Goal: Task Accomplishment & Management: Use online tool/utility

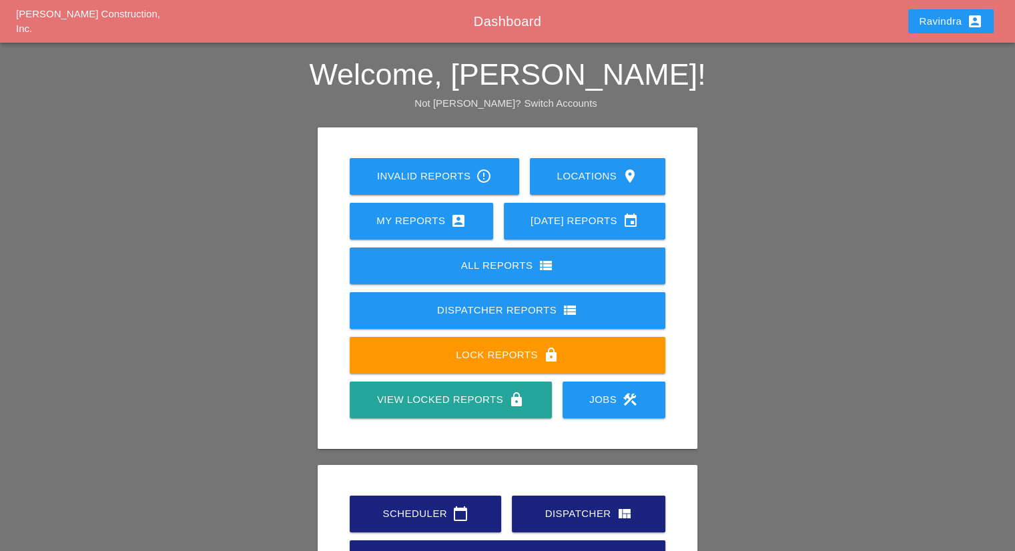
click at [440, 525] on link "Scheduler calendar_today" at bounding box center [425, 514] width 151 height 37
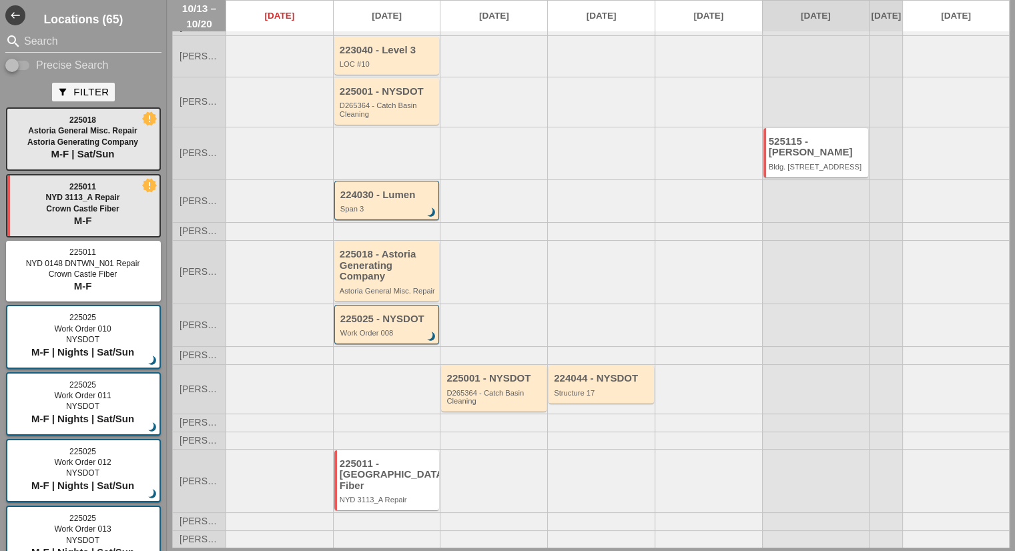
scroll to position [81, 0]
click at [390, 465] on div "225011 - [GEOGRAPHIC_DATA] Fiber" at bounding box center [388, 474] width 97 height 33
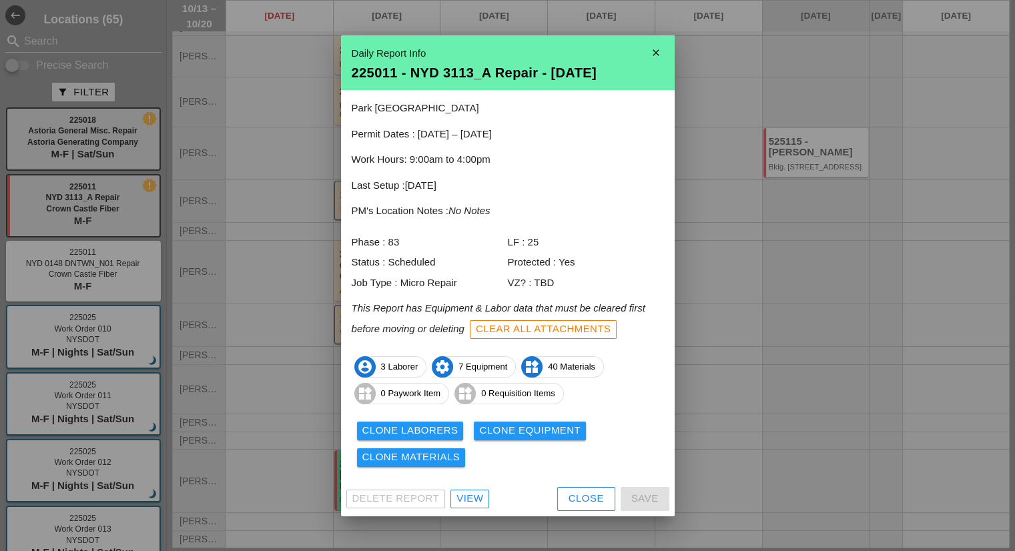
click at [470, 500] on div "View" at bounding box center [469, 498] width 27 height 15
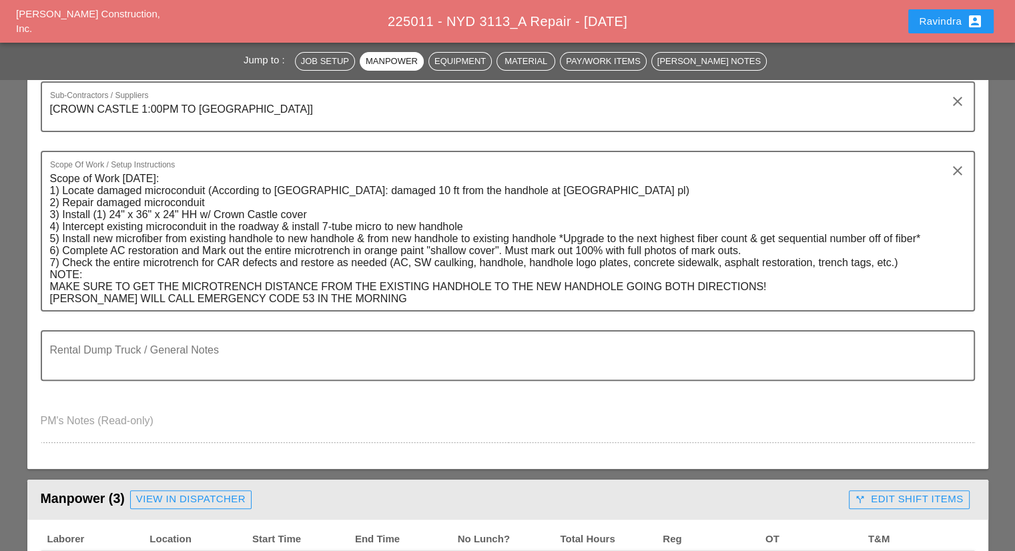
scroll to position [884, 0]
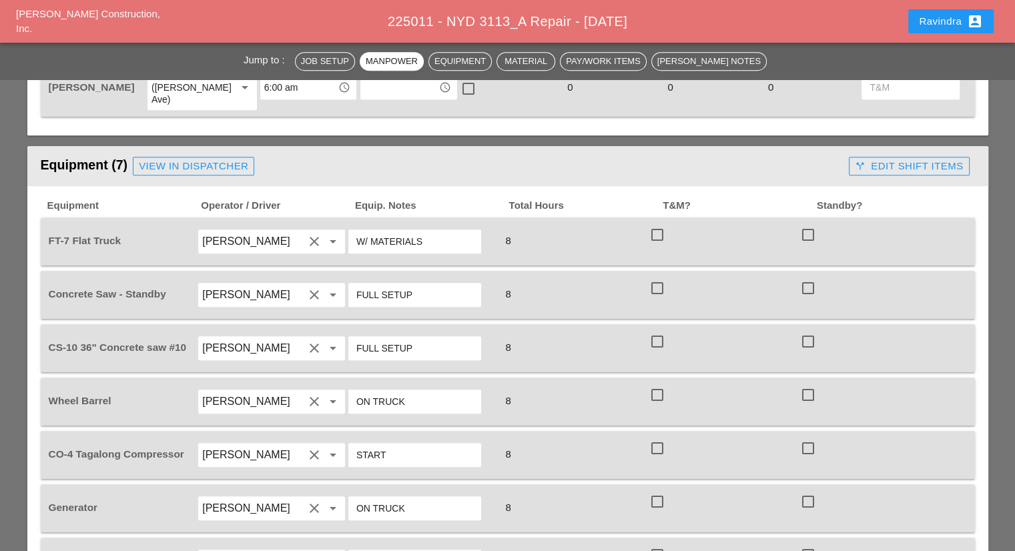
click at [915, 33] on div "Ravindra account_box" at bounding box center [951, 21] width 96 height 32
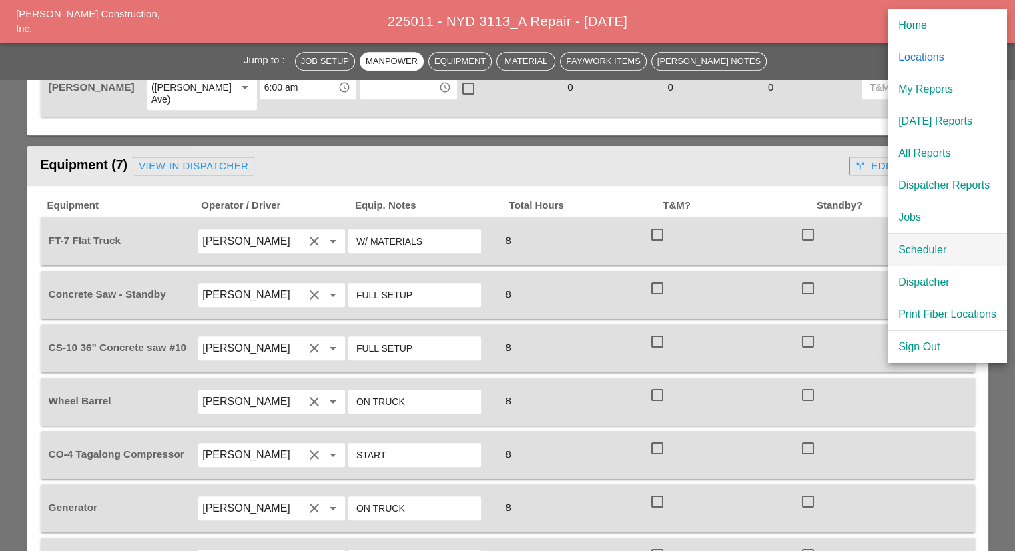
click at [946, 256] on div "Scheduler" at bounding box center [947, 250] width 98 height 16
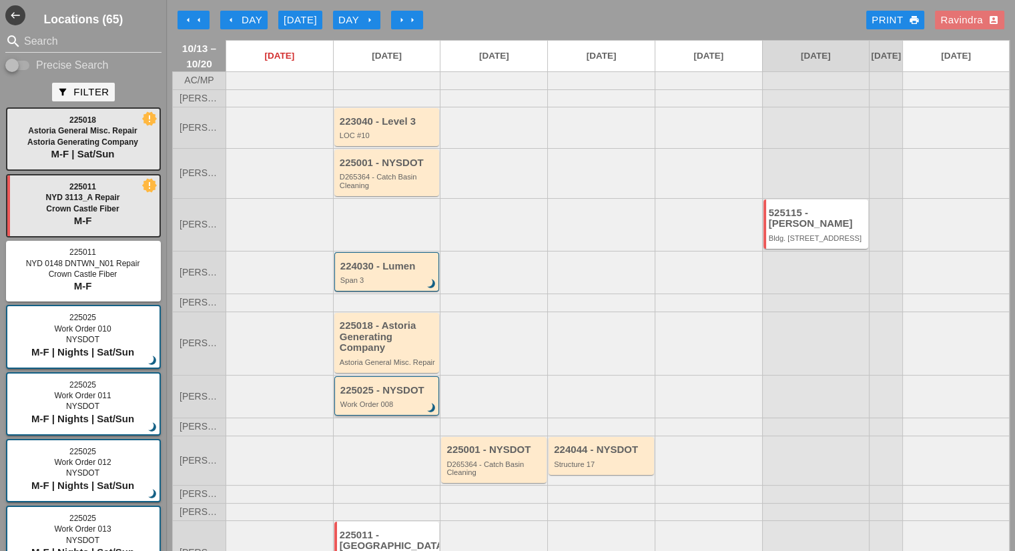
click at [381, 396] on div "225025 - NYSDOT" at bounding box center [387, 390] width 95 height 11
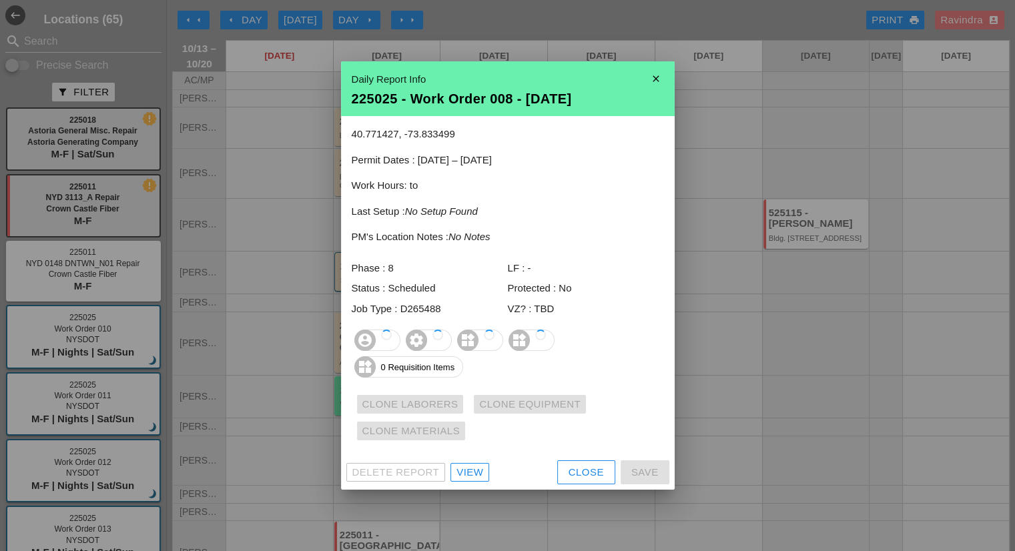
click at [249, 380] on div at bounding box center [507, 275] width 1015 height 551
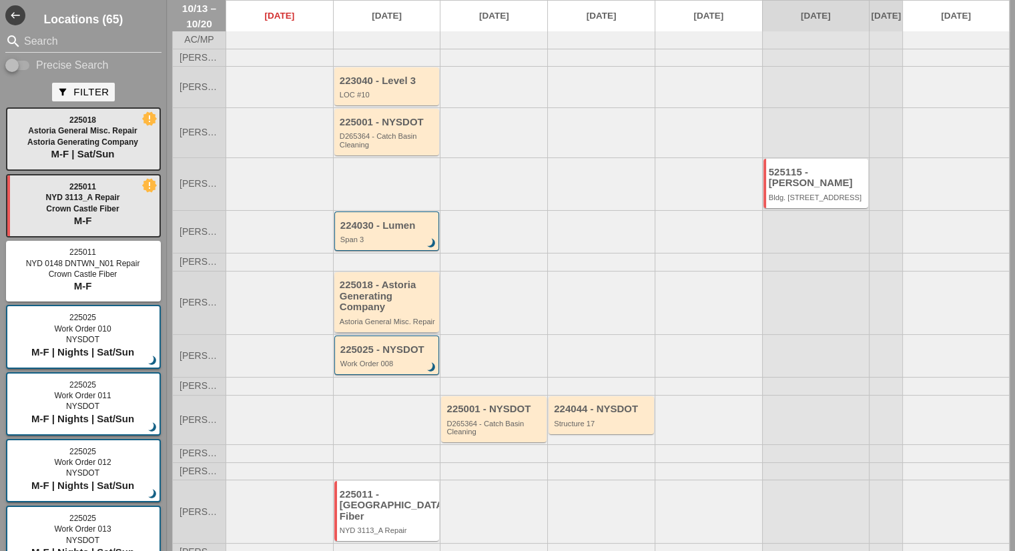
scroll to position [81, 0]
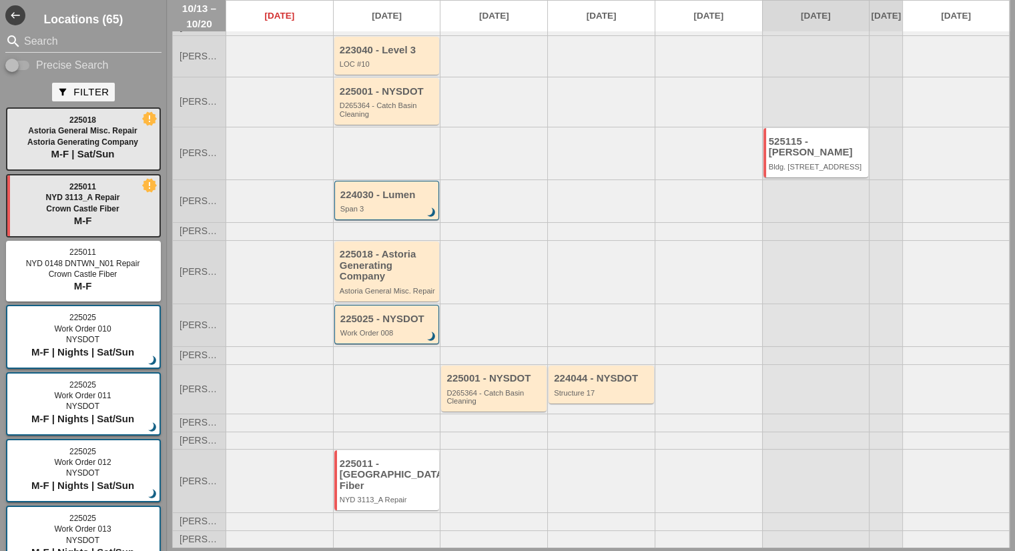
click at [384, 468] on div "225011 - [GEOGRAPHIC_DATA] Fiber" at bounding box center [388, 474] width 97 height 33
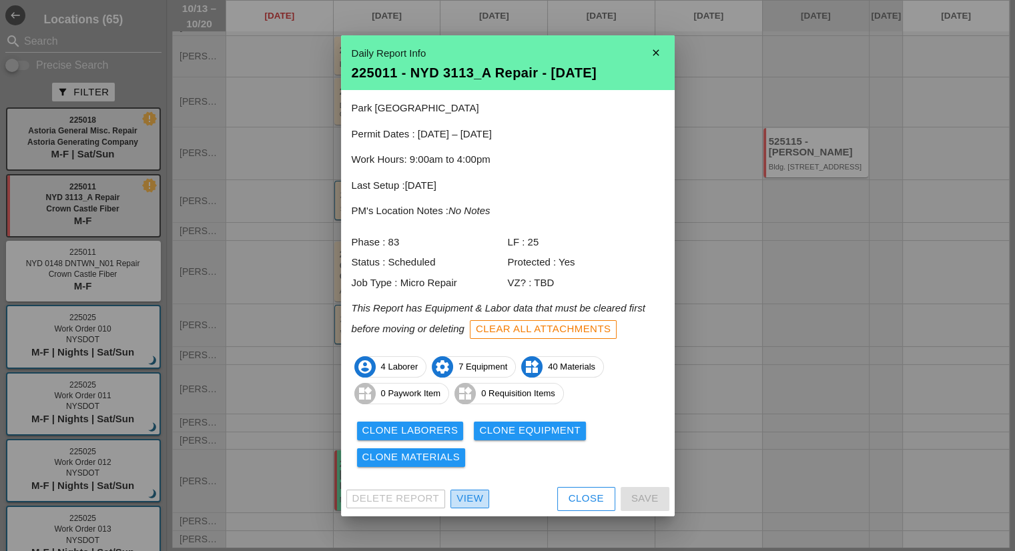
click at [460, 494] on div "View" at bounding box center [469, 498] width 27 height 15
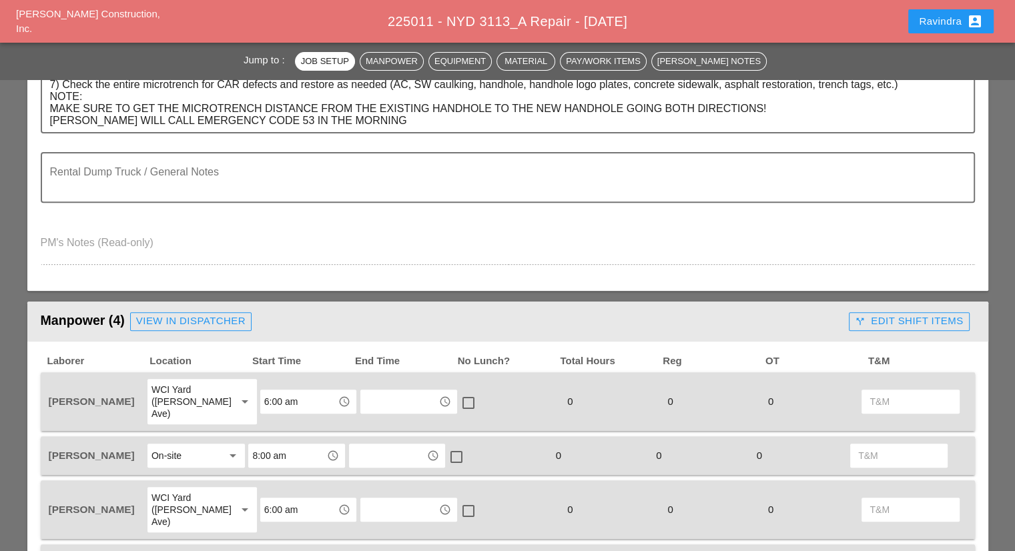
scroll to position [534, 0]
